Goal: Navigation & Orientation: Find specific page/section

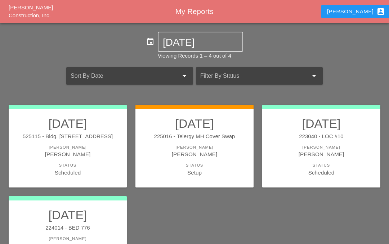
click at [196, 148] on div "[PERSON_NAME]" at bounding box center [194, 147] width 104 height 6
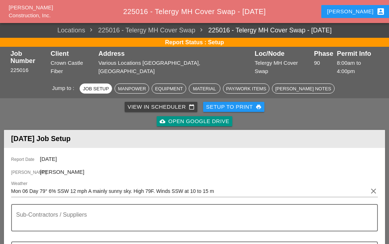
click at [178, 103] on div "View in Scheduler calendar_today" at bounding box center [160, 107] width 67 height 8
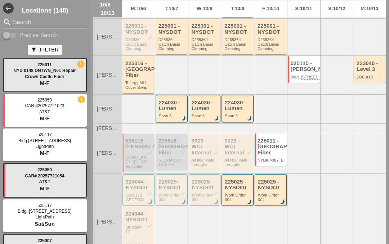
scroll to position [165, 0]
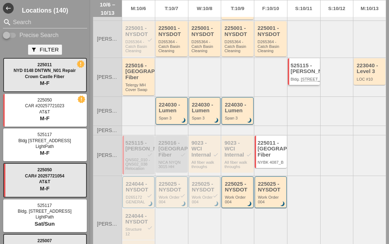
click at [304, 73] on div "525115 - Hugh O'Kane" at bounding box center [303, 69] width 27 height 12
click at [300, 74] on div "525115 - Hugh O'Kane" at bounding box center [303, 69] width 27 height 12
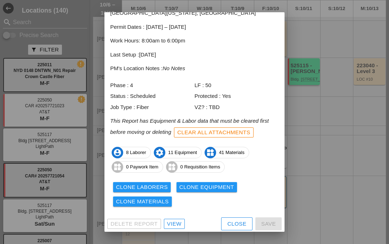
scroll to position [38, 0]
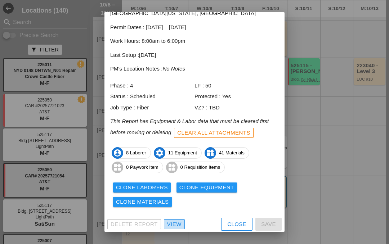
click at [173, 220] on div "View" at bounding box center [174, 224] width 14 height 8
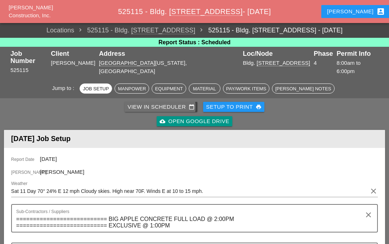
click at [158, 103] on div "View in Scheduler calendar_today" at bounding box center [160, 107] width 67 height 8
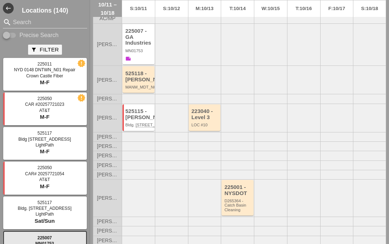
scroll to position [24, 0]
click at [139, 76] on div "525118 - Hellman" at bounding box center [138, 77] width 27 height 12
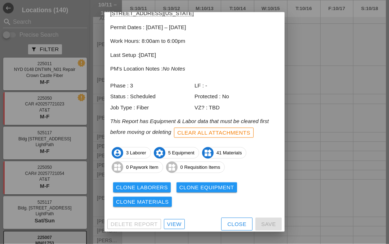
scroll to position [31, 0]
click at [173, 220] on div "View" at bounding box center [174, 224] width 14 height 8
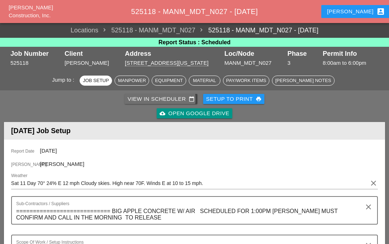
click at [167, 95] on div "View in Scheduler calendar_today" at bounding box center [160, 99] width 67 height 8
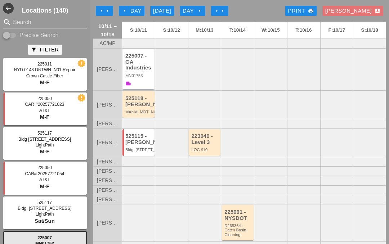
click at [137, 73] on div "MN01753" at bounding box center [138, 75] width 27 height 4
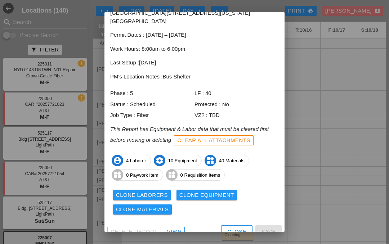
scroll to position [38, 0]
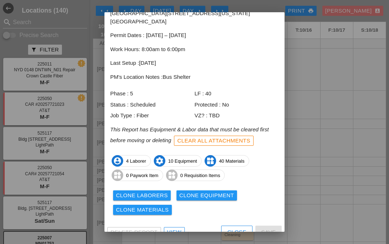
click at [136, 155] on span "account_circle 4 Laborer" at bounding box center [131, 161] width 38 height 12
click at [173, 228] on div "View" at bounding box center [174, 232] width 14 height 8
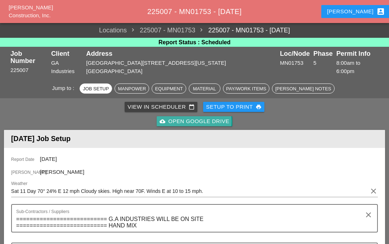
click at [197, 117] on div "cloud_upload Open Google Drive" at bounding box center [193, 121] width 69 height 8
